Goal: Share content: Share content

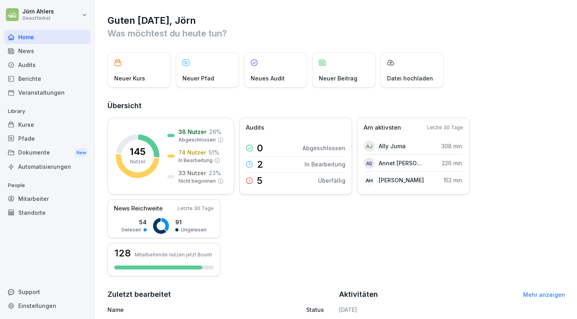
click at [25, 49] on div "News" at bounding box center [47, 51] width 87 height 14
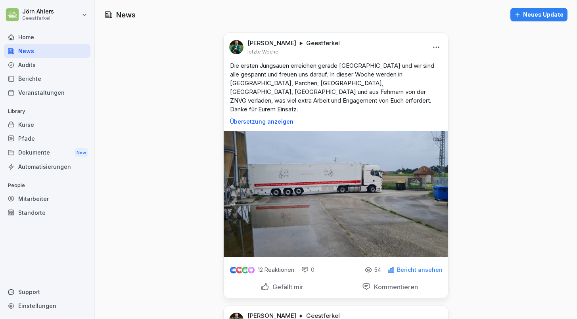
click at [535, 13] on div "Neues Update" at bounding box center [539, 14] width 49 height 9
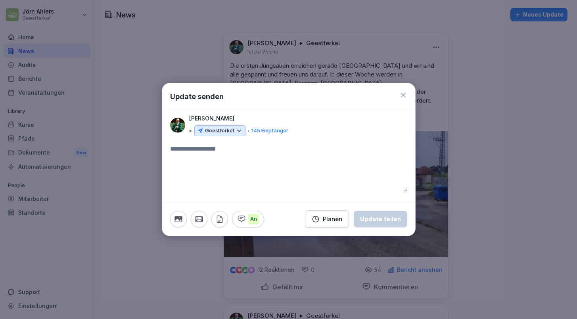
click at [198, 221] on icon "button" at bounding box center [199, 219] width 7 height 5
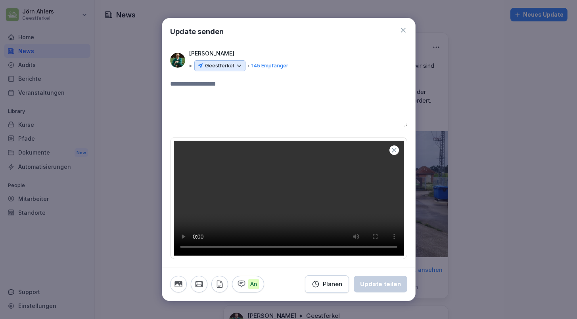
click at [201, 81] on textarea at bounding box center [288, 103] width 237 height 48
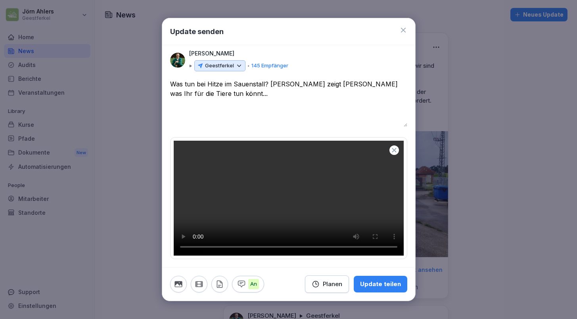
drag, startPoint x: 193, startPoint y: 81, endPoint x: 183, endPoint y: 80, distance: 10.0
click at [183, 80] on textarea "**********" at bounding box center [288, 103] width 237 height 48
drag, startPoint x: 402, startPoint y: 81, endPoint x: 390, endPoint y: 81, distance: 11.9
click at [390, 81] on textarea "**********" at bounding box center [288, 103] width 237 height 48
drag, startPoint x: 196, startPoint y: 81, endPoint x: 184, endPoint y: 81, distance: 12.3
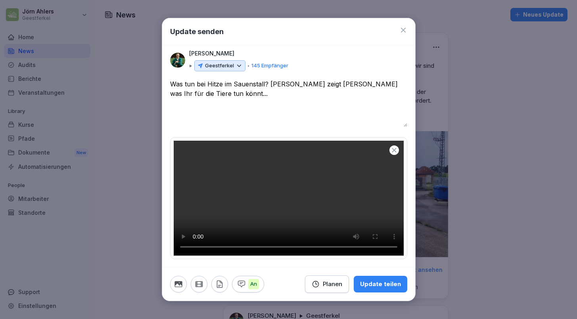
click at [184, 81] on textarea "**********" at bounding box center [288, 103] width 237 height 48
type textarea "**********"
click at [387, 287] on div "Update teilen" at bounding box center [380, 284] width 41 height 9
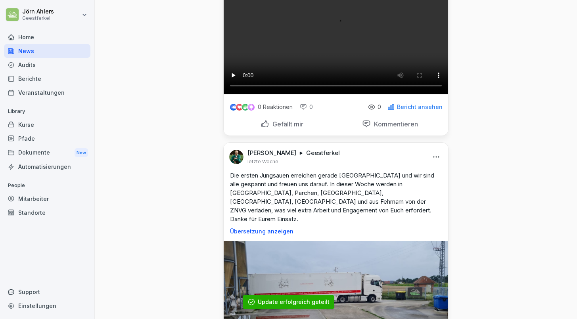
scroll to position [117, 0]
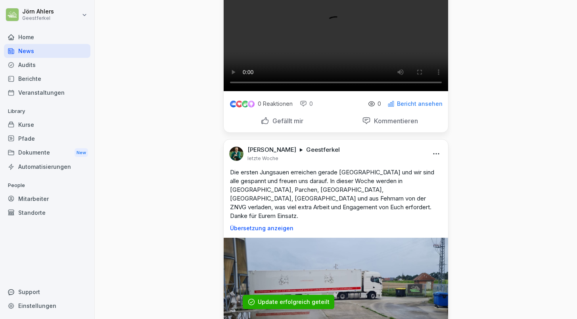
click at [337, 91] on video at bounding box center [336, 35] width 225 height 112
click at [336, 91] on video at bounding box center [336, 35] width 225 height 112
click at [334, 91] on video at bounding box center [336, 35] width 225 height 112
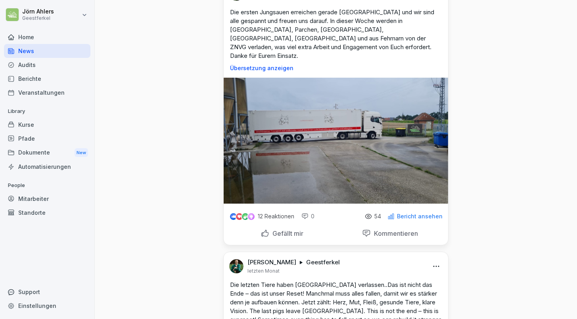
scroll to position [264, 0]
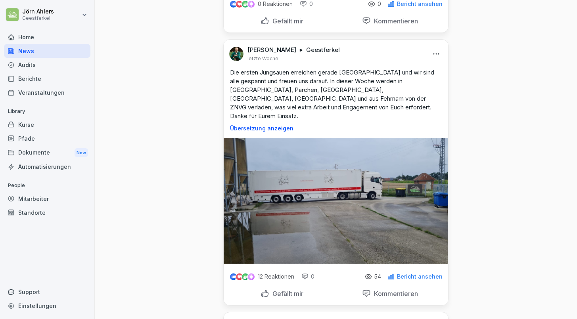
scroll to position [205, 0]
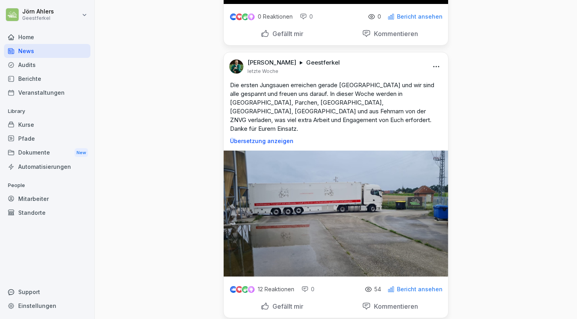
click at [21, 31] on div "Home" at bounding box center [47, 37] width 87 height 14
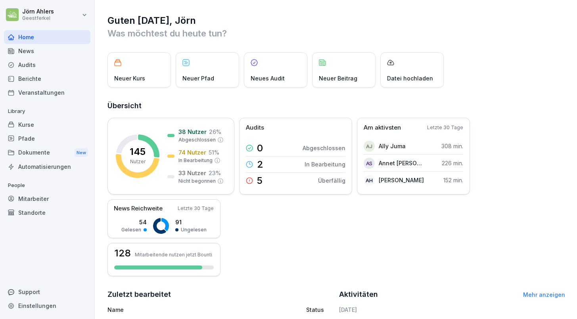
click at [22, 152] on div "Dokumente New" at bounding box center [47, 153] width 87 height 15
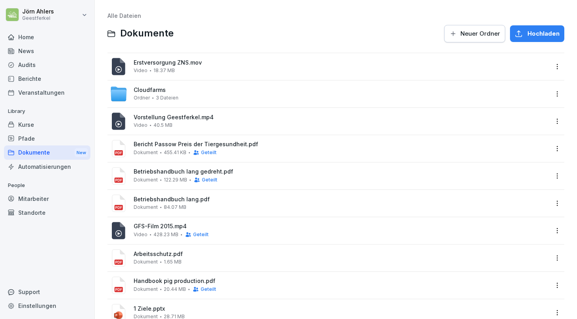
click at [161, 64] on span "Erstversorgung ZNS.mov" at bounding box center [342, 63] width 416 height 7
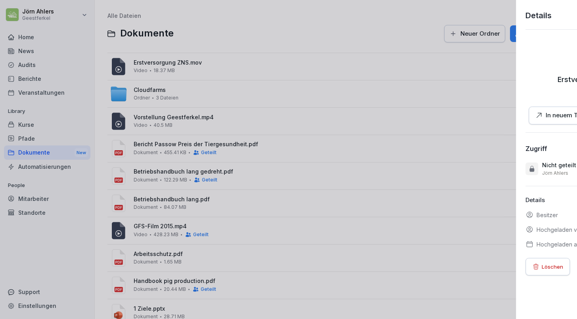
click at [161, 64] on div at bounding box center [288, 159] width 577 height 319
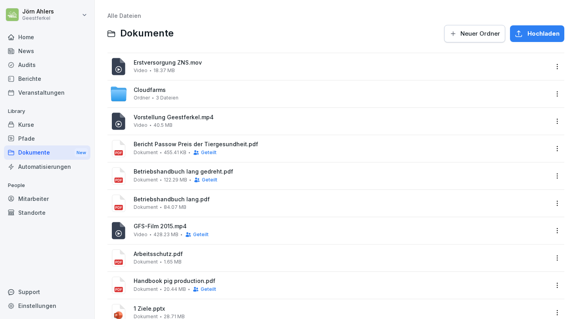
click at [121, 65] on icon at bounding box center [118, 66] width 13 height 17
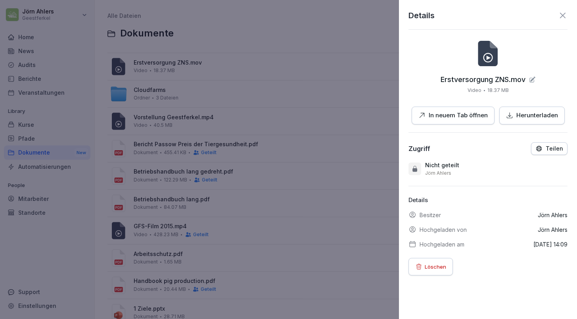
click at [484, 65] on icon at bounding box center [488, 53] width 19 height 25
click at [489, 58] on icon at bounding box center [489, 58] width 4 height 4
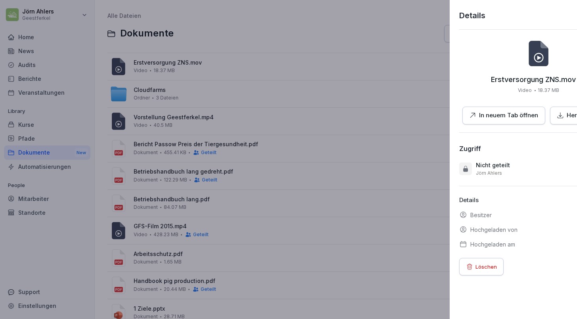
click at [291, 78] on div at bounding box center [288, 159] width 577 height 319
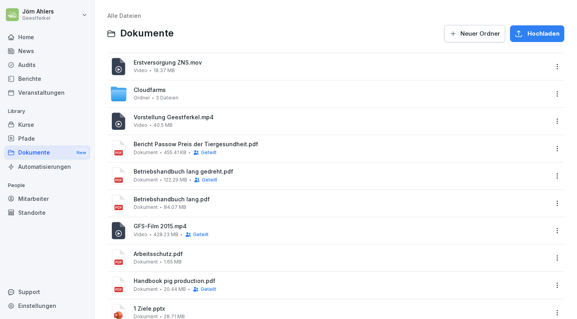
click at [201, 61] on span "Erstversorgung ZNS.mov" at bounding box center [342, 63] width 416 height 7
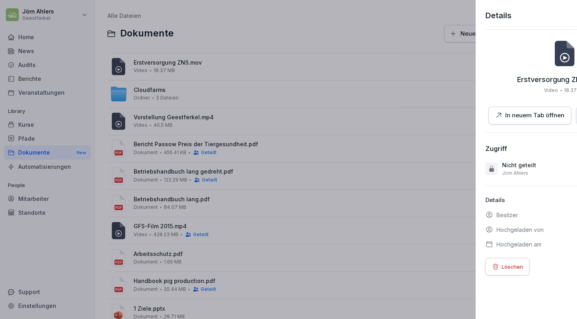
click at [395, 84] on div at bounding box center [288, 159] width 577 height 319
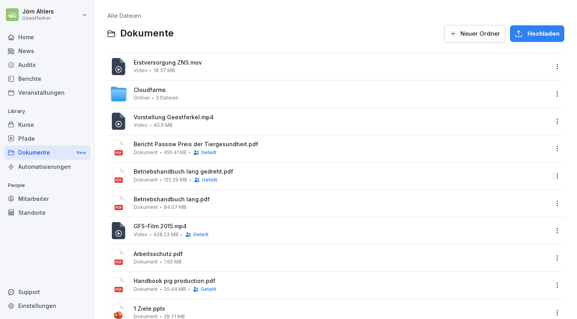
click at [152, 233] on div "Video 428.23 MB Geteilt" at bounding box center [171, 235] width 75 height 6
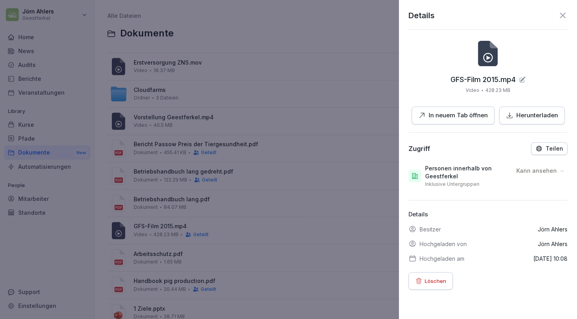
click at [487, 57] on icon at bounding box center [489, 58] width 4 height 4
click at [439, 115] on p "In neuem Tab öffnen" at bounding box center [458, 115] width 59 height 9
click at [562, 17] on icon at bounding box center [563, 16] width 10 height 10
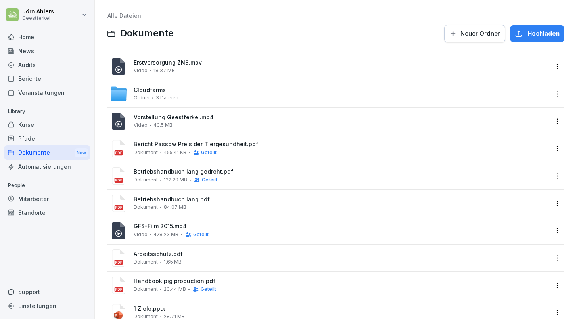
click at [194, 66] on div "Erstversorgung ZNS.mov Video 18.37 MB" at bounding box center [342, 67] width 416 height 14
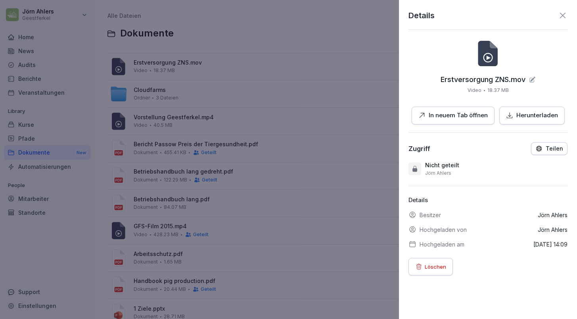
click at [469, 115] on p "In neuem Tab öffnen" at bounding box center [458, 115] width 59 height 9
click at [564, 15] on icon at bounding box center [563, 16] width 10 height 10
click at [564, 15] on div "Details" at bounding box center [488, 16] width 159 height 12
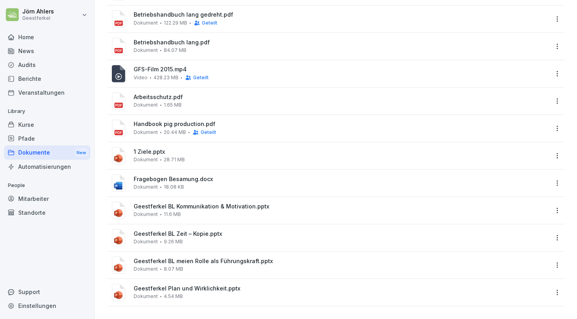
scroll to position [157, 0]
click at [224, 150] on span "1 Ziele.pptx" at bounding box center [342, 152] width 416 height 7
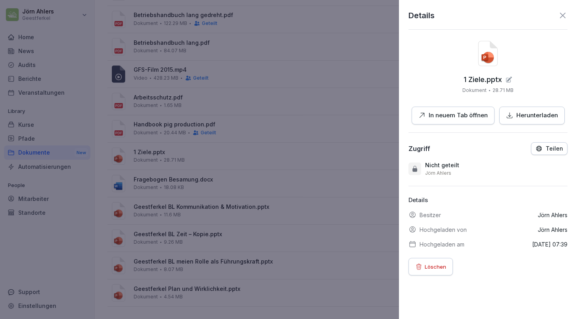
click at [441, 116] on p "In neuem Tab öffnen" at bounding box center [458, 115] width 59 height 9
